Goal: Information Seeking & Learning: Find specific page/section

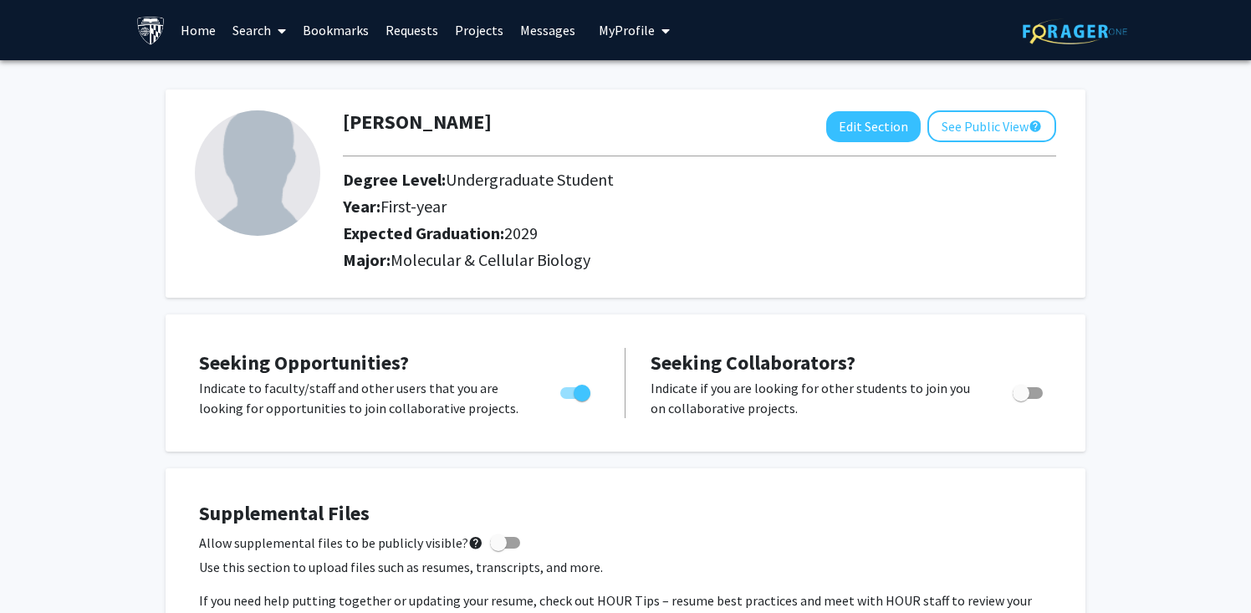
click at [234, 39] on link "Search" at bounding box center [259, 30] width 70 height 59
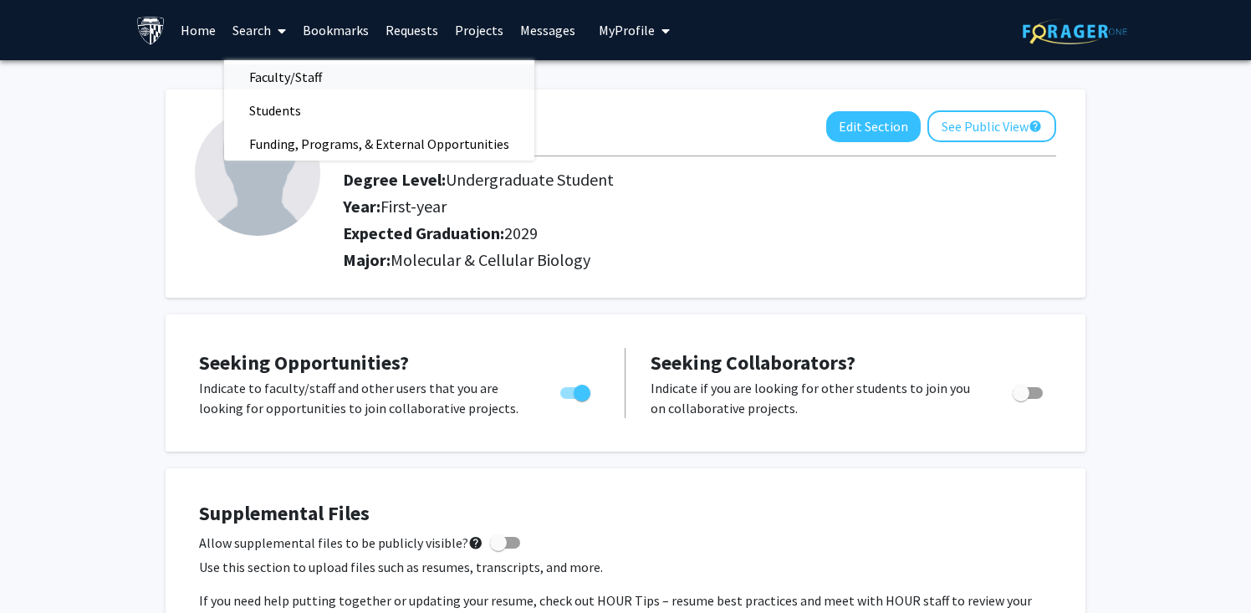
click at [269, 77] on span "Faculty/Staff" at bounding box center [285, 76] width 123 height 33
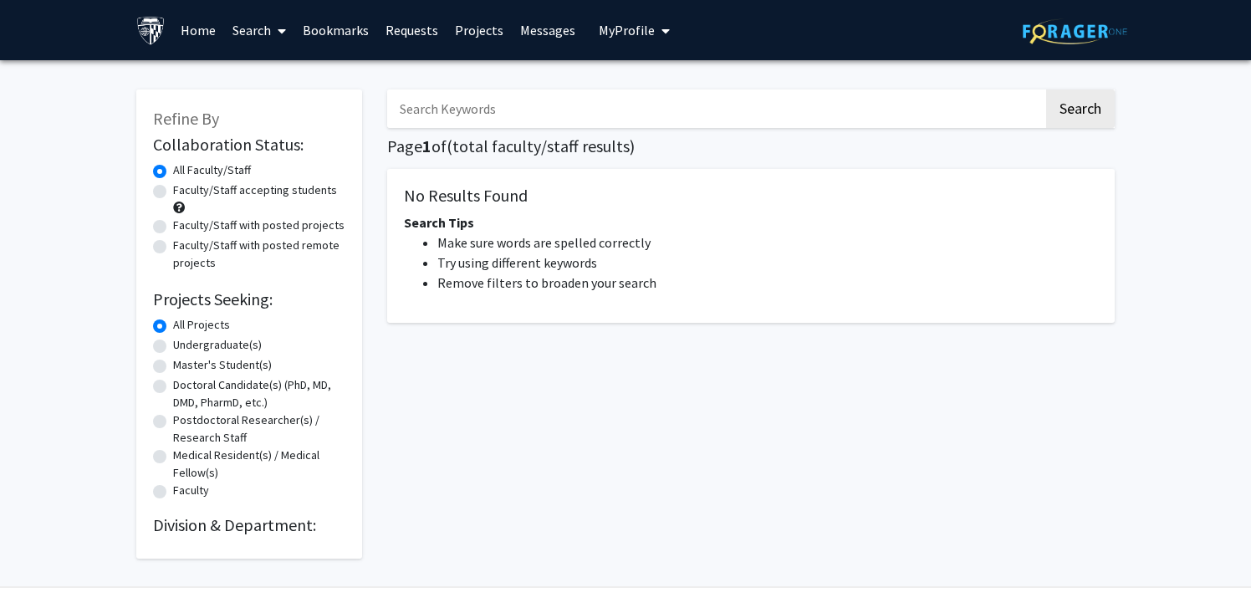
click at [266, 186] on label "Faculty/Staff accepting students" at bounding box center [255, 190] width 164 height 18
click at [184, 186] on input "Faculty/Staff accepting students" at bounding box center [178, 186] width 11 height 11
radio input "true"
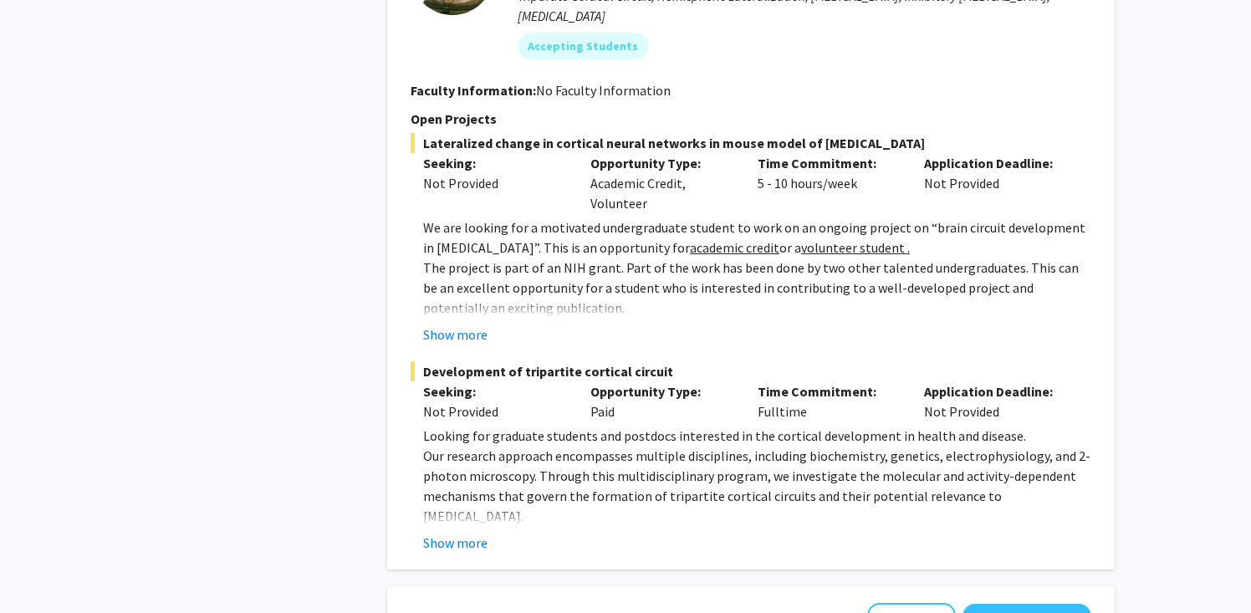
scroll to position [1060, 0]
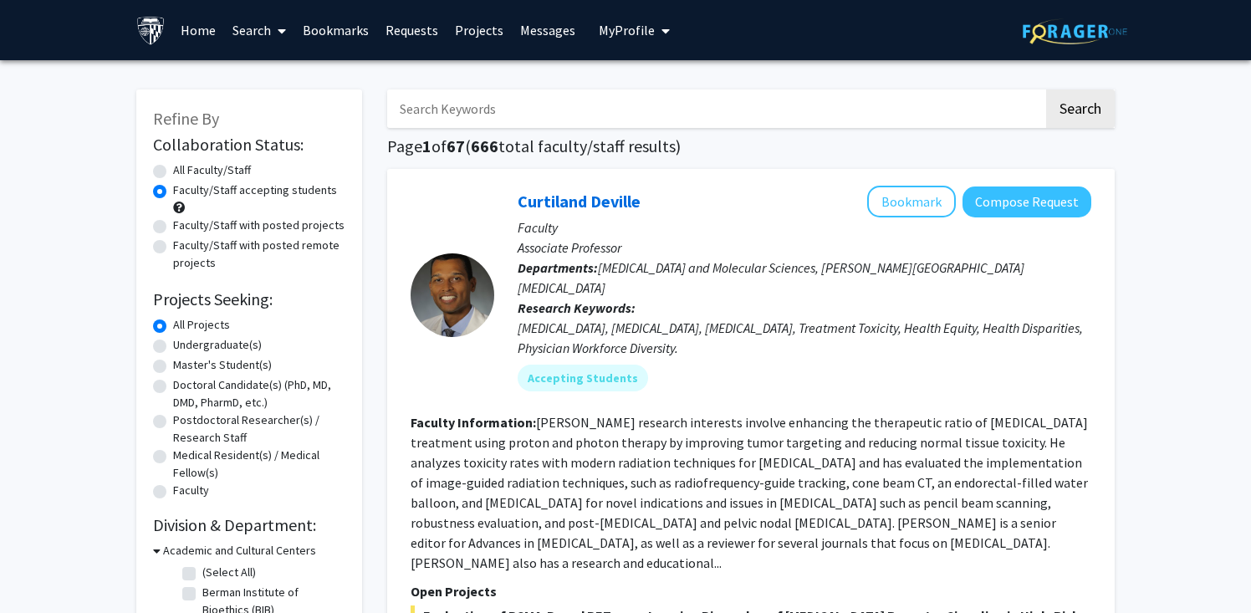
scroll to position [0, 0]
click at [250, 226] on label "Faculty/Staff with posted projects" at bounding box center [258, 226] width 171 height 18
click at [184, 226] on input "Faculty/Staff with posted projects" at bounding box center [178, 222] width 11 height 11
radio input "true"
click at [264, 180] on div "All Faculty/Staff" at bounding box center [249, 171] width 192 height 20
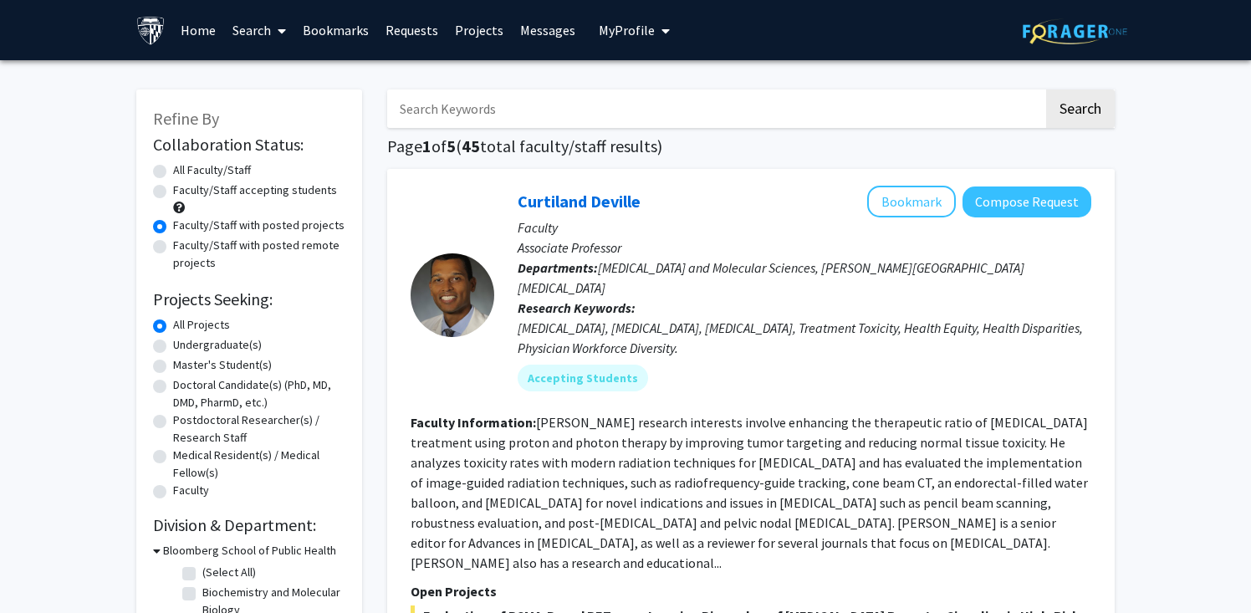
click at [259, 190] on label "Faculty/Staff accepting students" at bounding box center [255, 190] width 164 height 18
click at [184, 190] on input "Faculty/Staff accepting students" at bounding box center [178, 186] width 11 height 11
radio input "true"
click at [235, 170] on label "All Faculty/Staff" at bounding box center [212, 170] width 78 height 18
click at [184, 170] on input "All Faculty/Staff" at bounding box center [178, 166] width 11 height 11
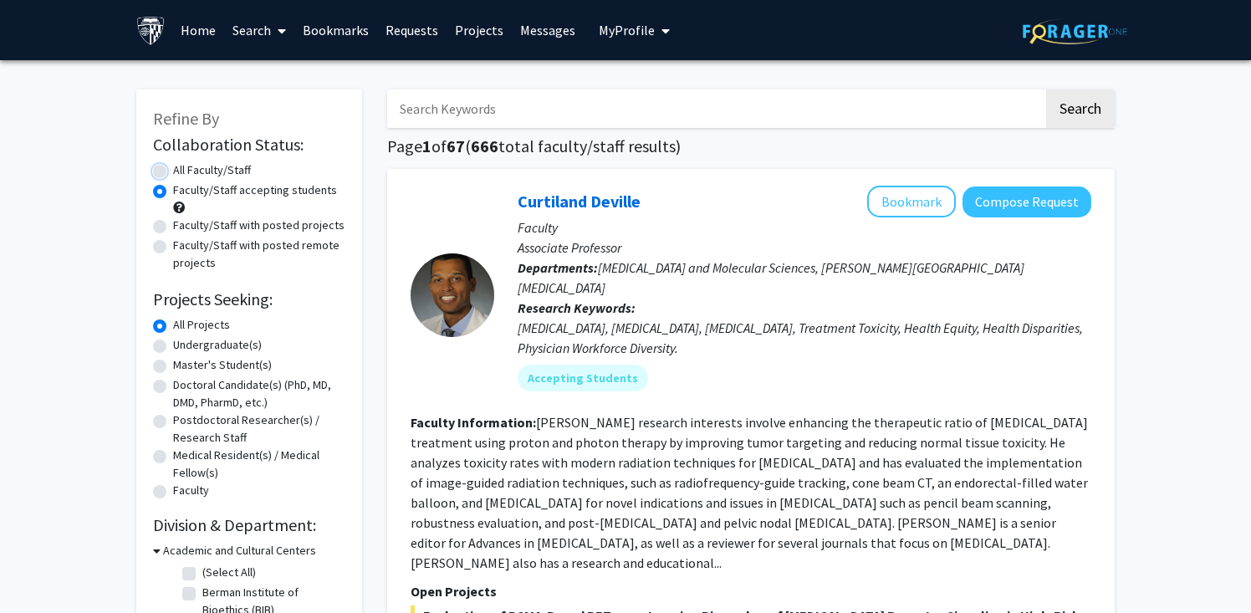
radio input "true"
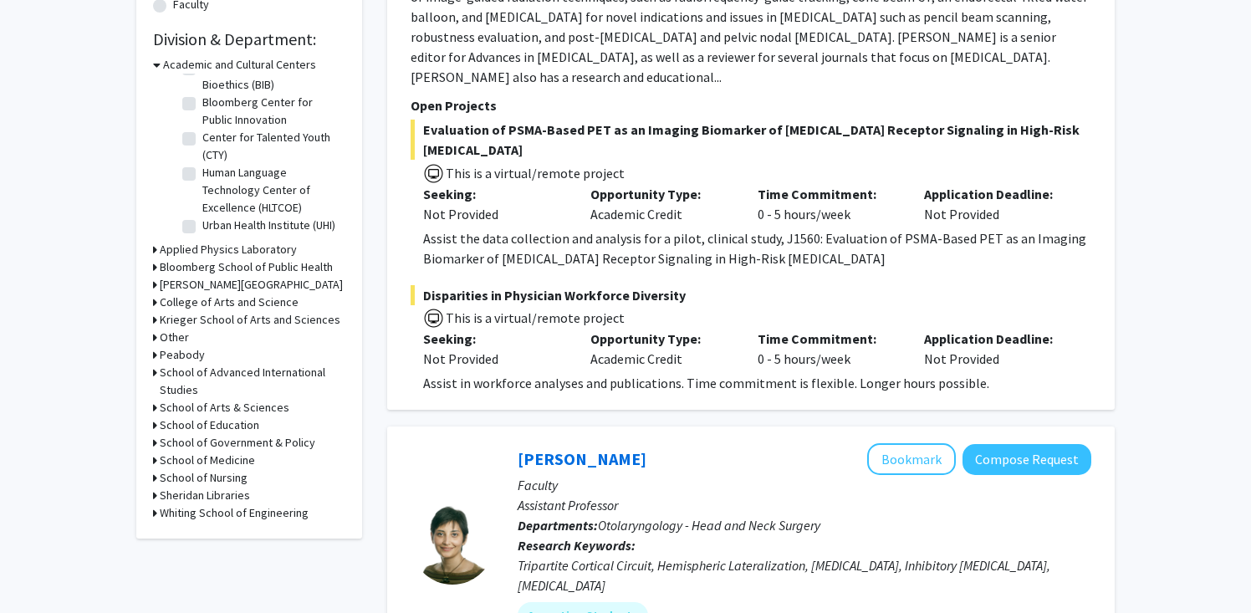
scroll to position [488, 0]
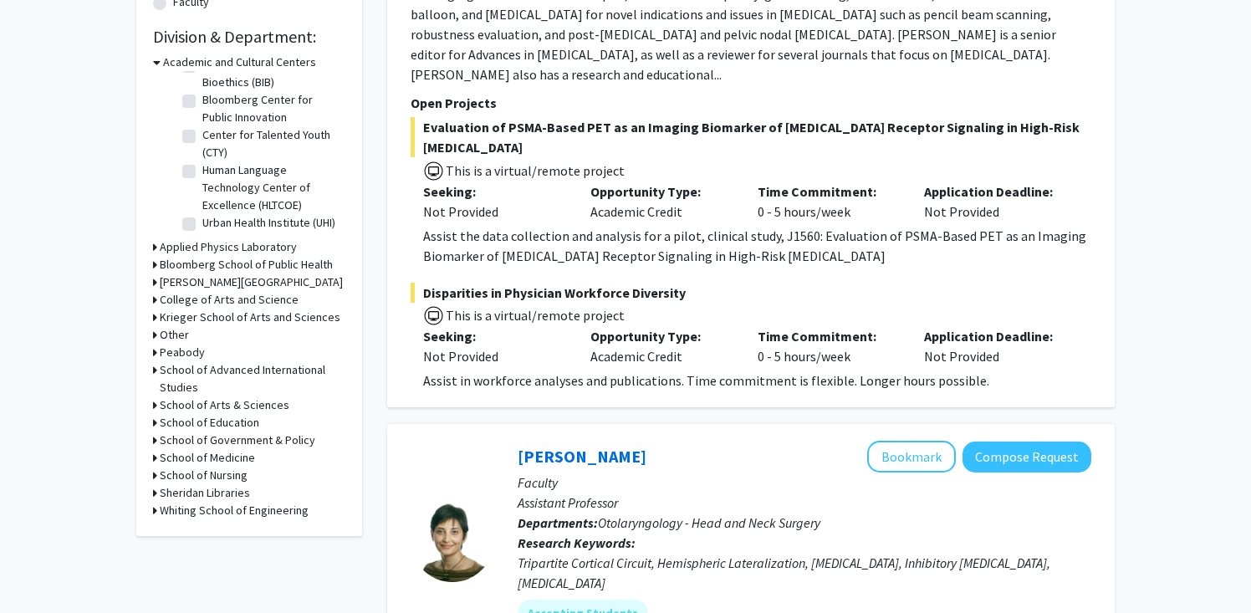
click at [220, 320] on h3 "Krieger School of Arts and Sciences" at bounding box center [250, 318] width 181 height 18
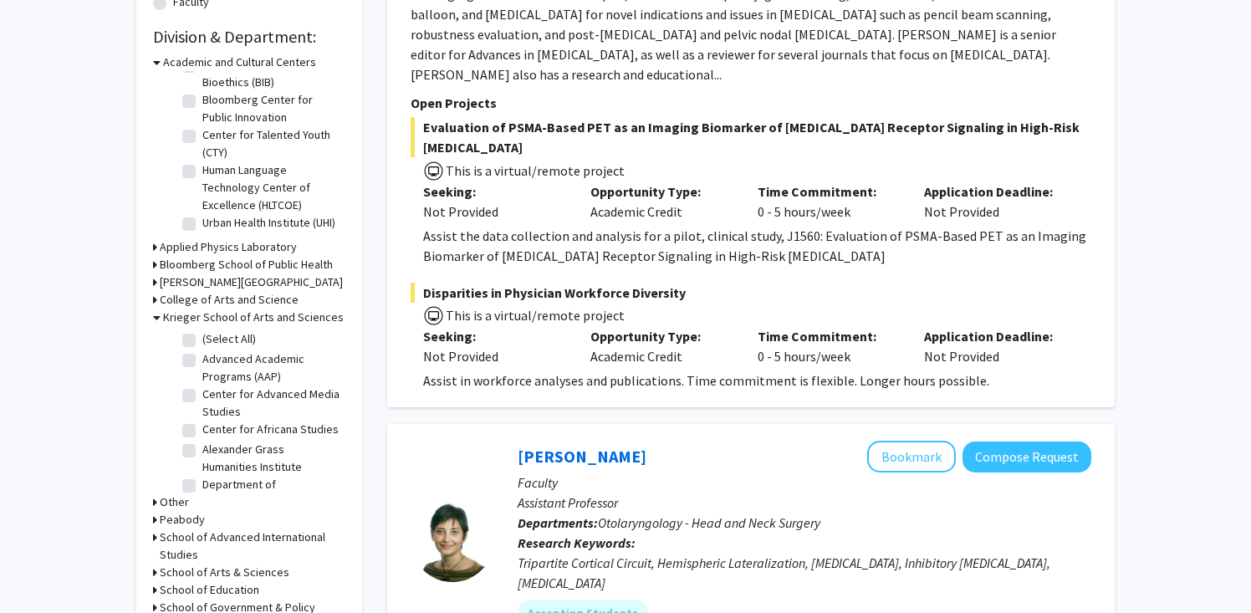
click at [220, 320] on h3 "Krieger School of Arts and Sciences" at bounding box center [253, 318] width 181 height 18
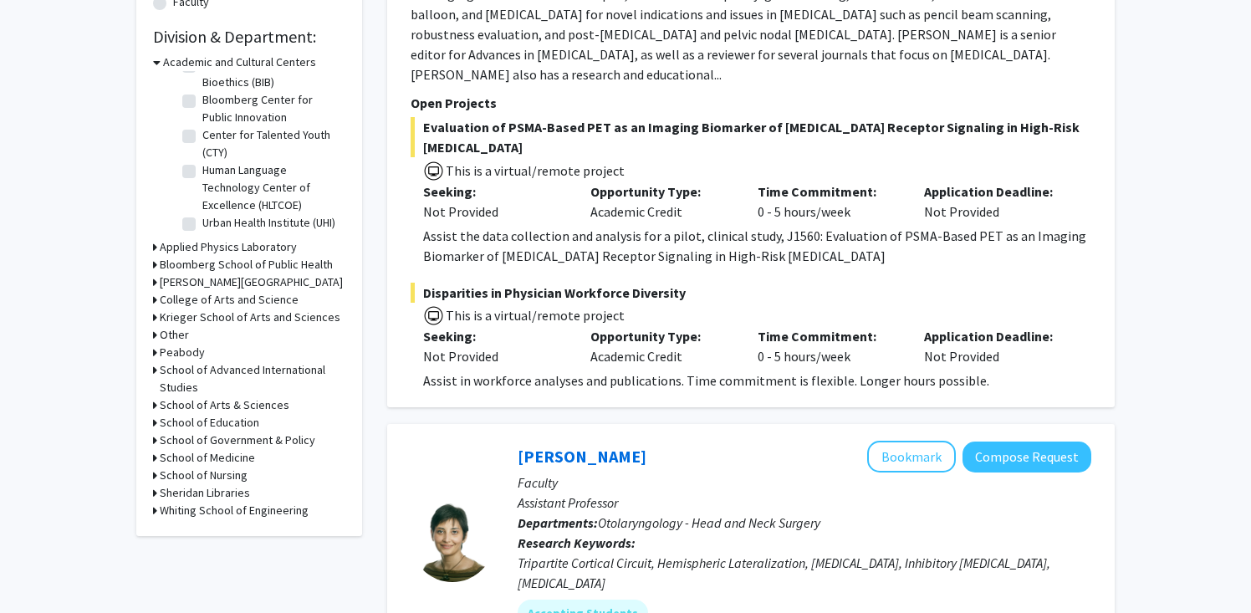
click at [220, 320] on h3 "Krieger School of Arts and Sciences" at bounding box center [250, 318] width 181 height 18
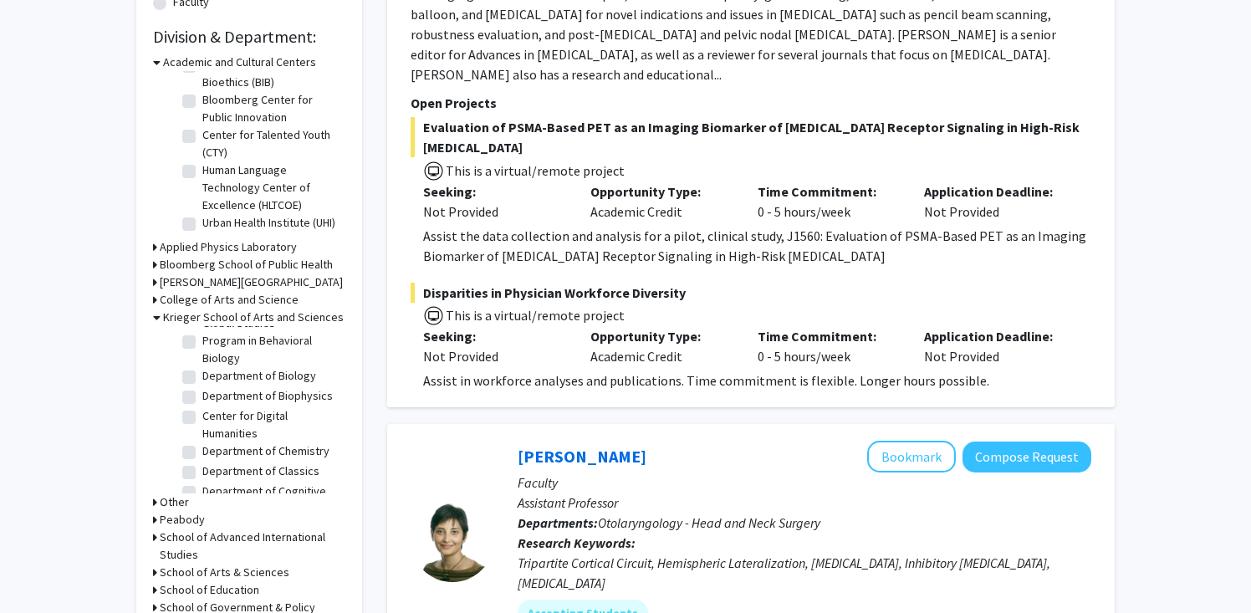
scroll to position [306, 0]
click at [202, 374] on label "Department of Biology" at bounding box center [259, 374] width 114 height 18
click at [202, 374] on input "Department of Biology" at bounding box center [207, 370] width 11 height 11
checkbox input "true"
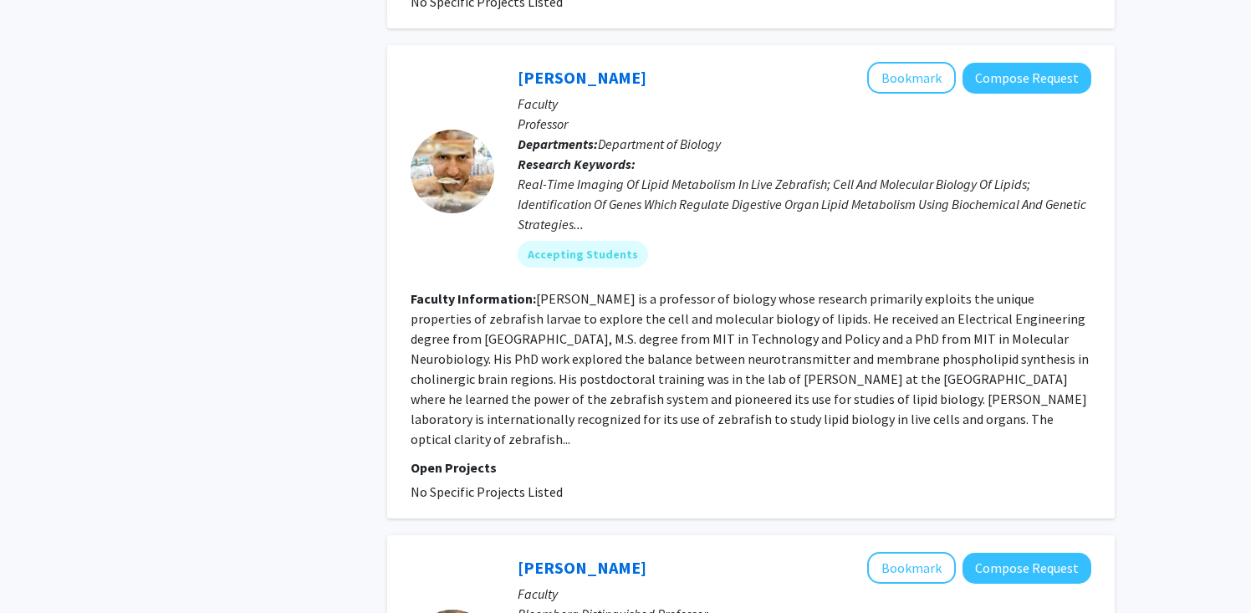
scroll to position [1168, 0]
